Goal: Task Accomplishment & Management: Manage account settings

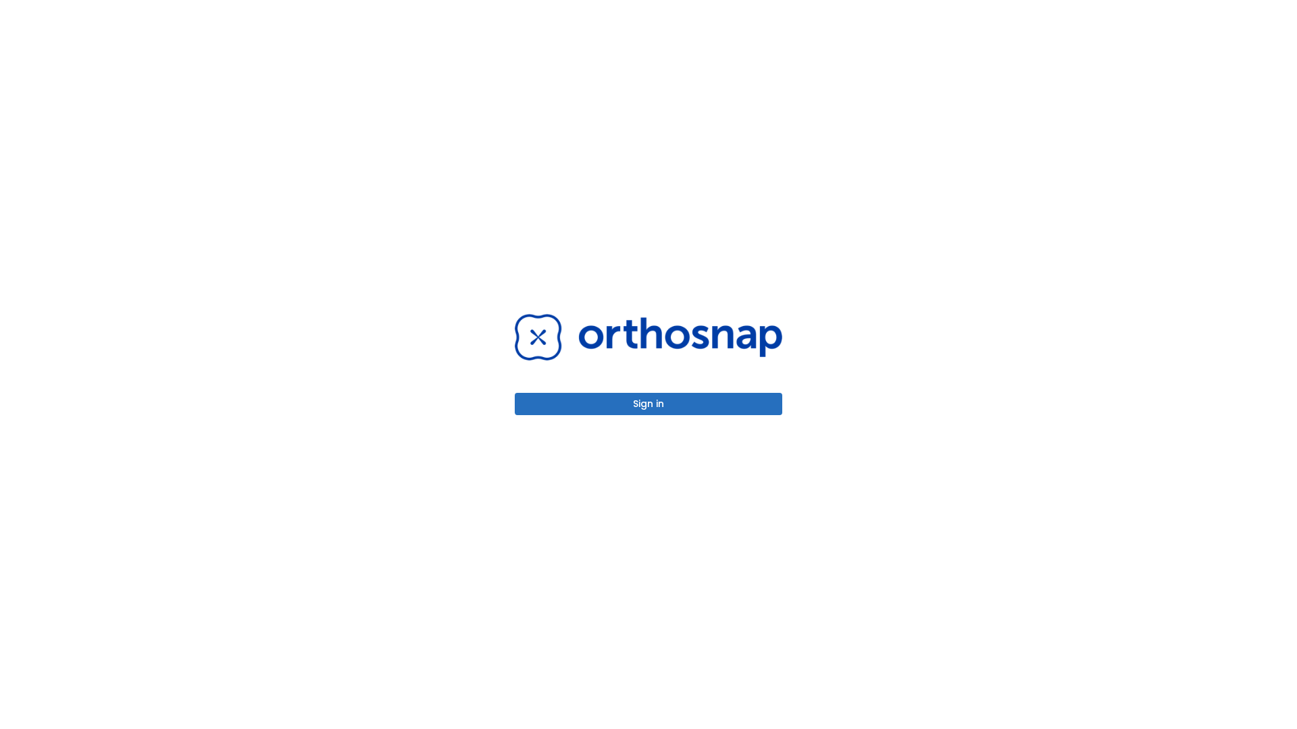
click at [648, 404] on button "Sign in" at bounding box center [648, 404] width 267 height 22
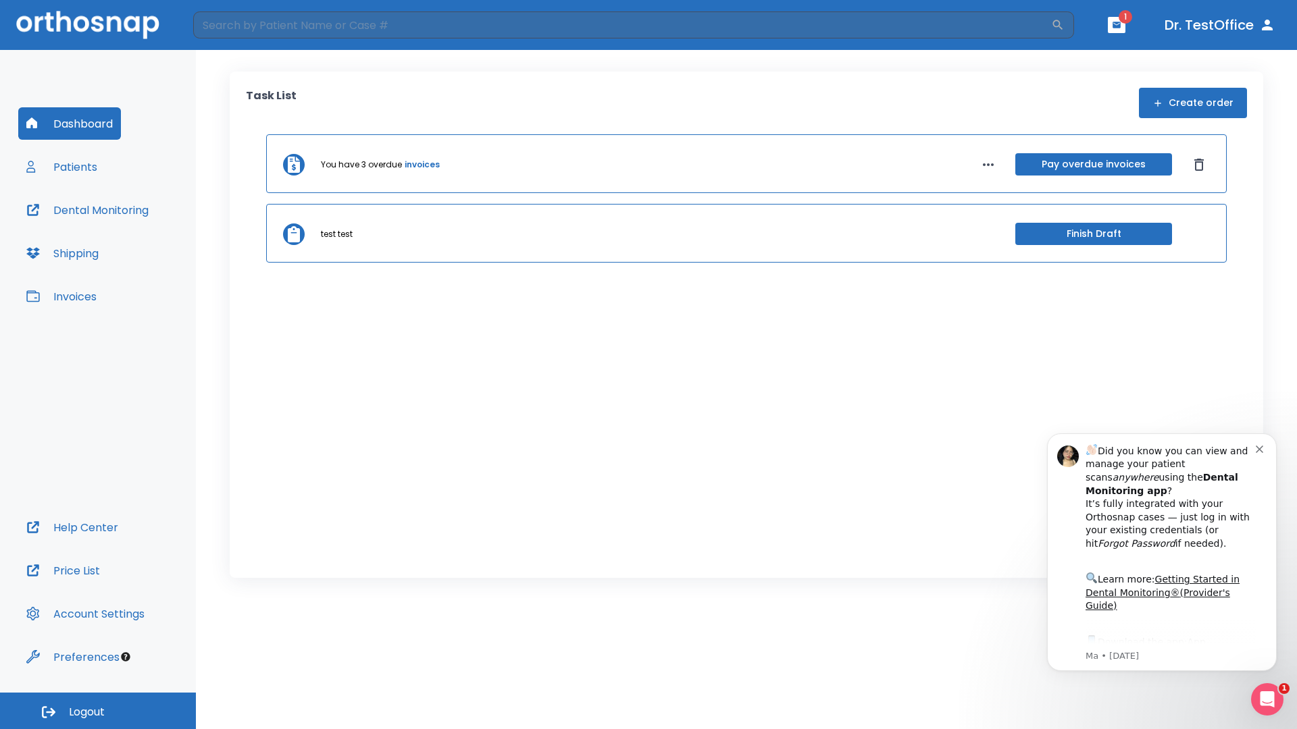
click at [98, 711] on span "Logout" at bounding box center [87, 712] width 36 height 15
